Goal: Information Seeking & Learning: Find specific fact

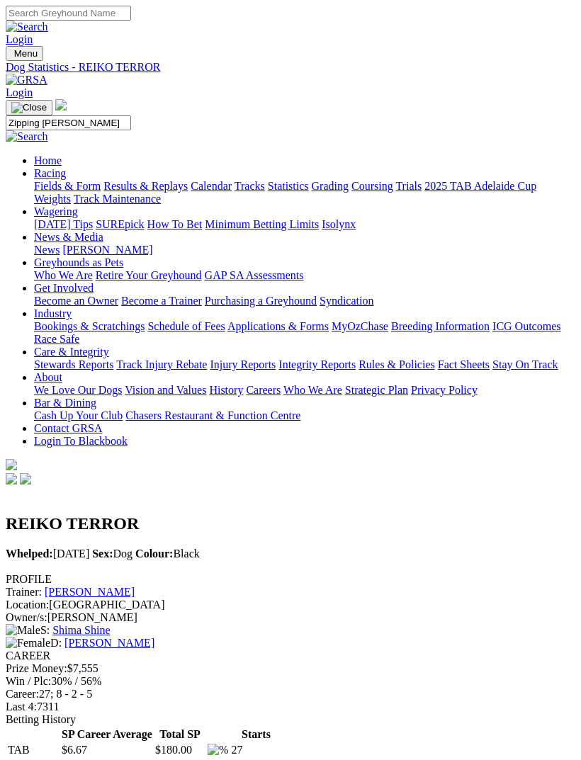
type input "Zipping [PERSON_NAME]"
click at [48, 130] on img at bounding box center [27, 136] width 42 height 13
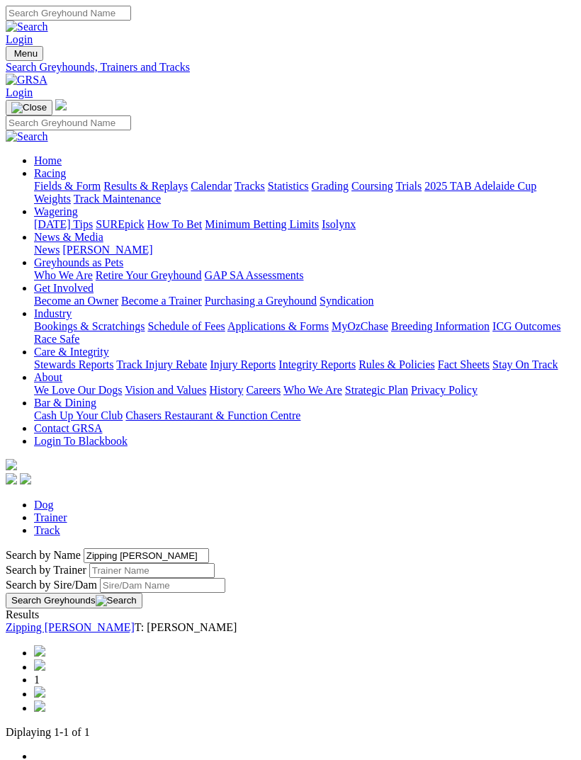
click at [118, 621] on link "Zipping [PERSON_NAME]" at bounding box center [70, 627] width 129 height 12
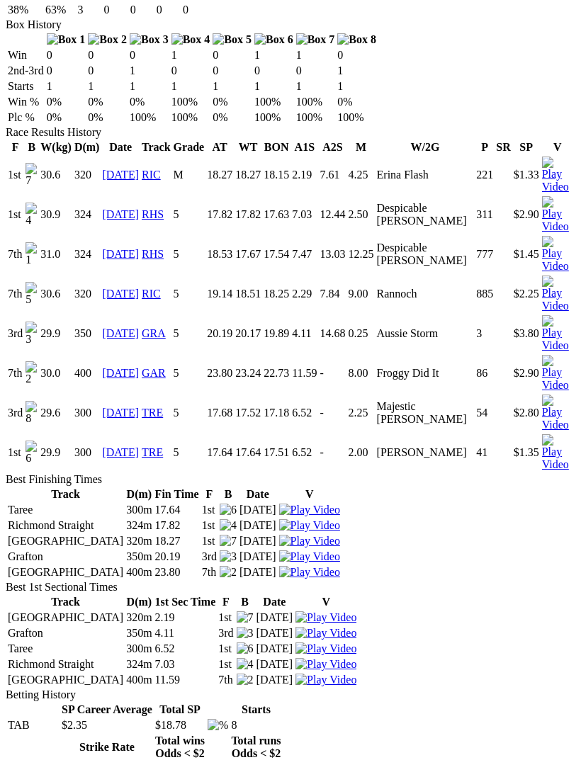
scroll to position [952, 0]
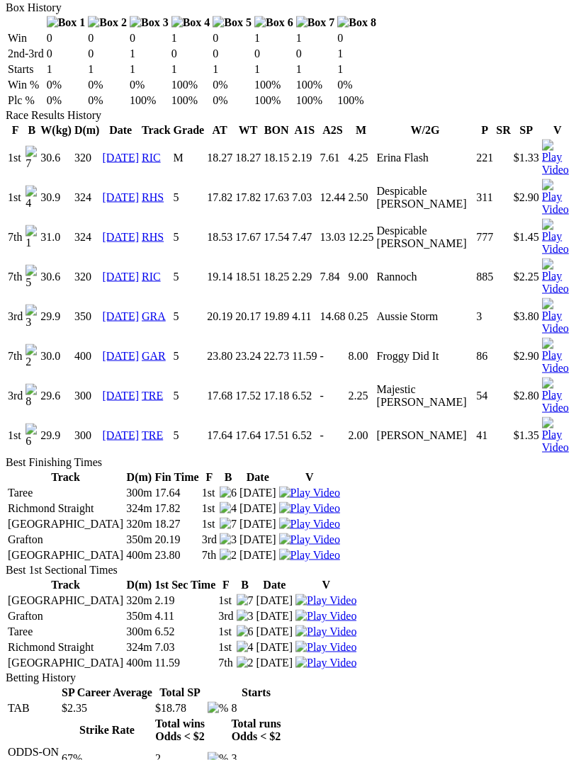
click at [571, 417] on img at bounding box center [557, 435] width 31 height 37
